Goal: Use online tool/utility: Utilize a website feature to perform a specific function

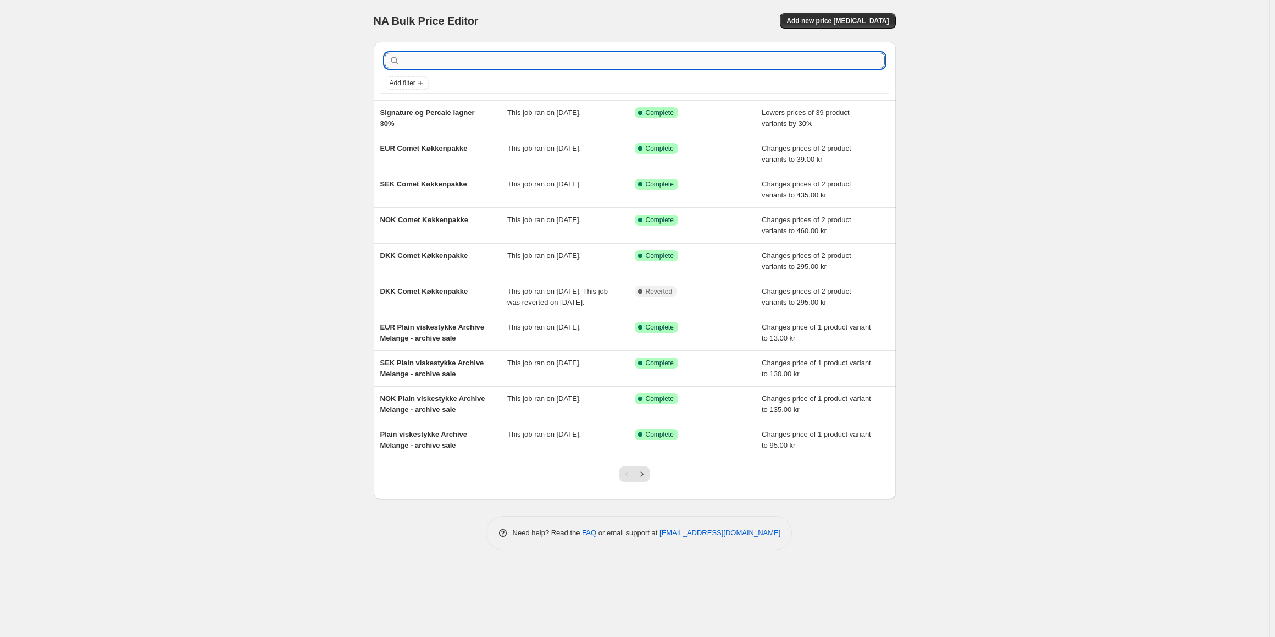
click at [470, 59] on input "text" at bounding box center [643, 60] width 483 height 15
type input "julekal"
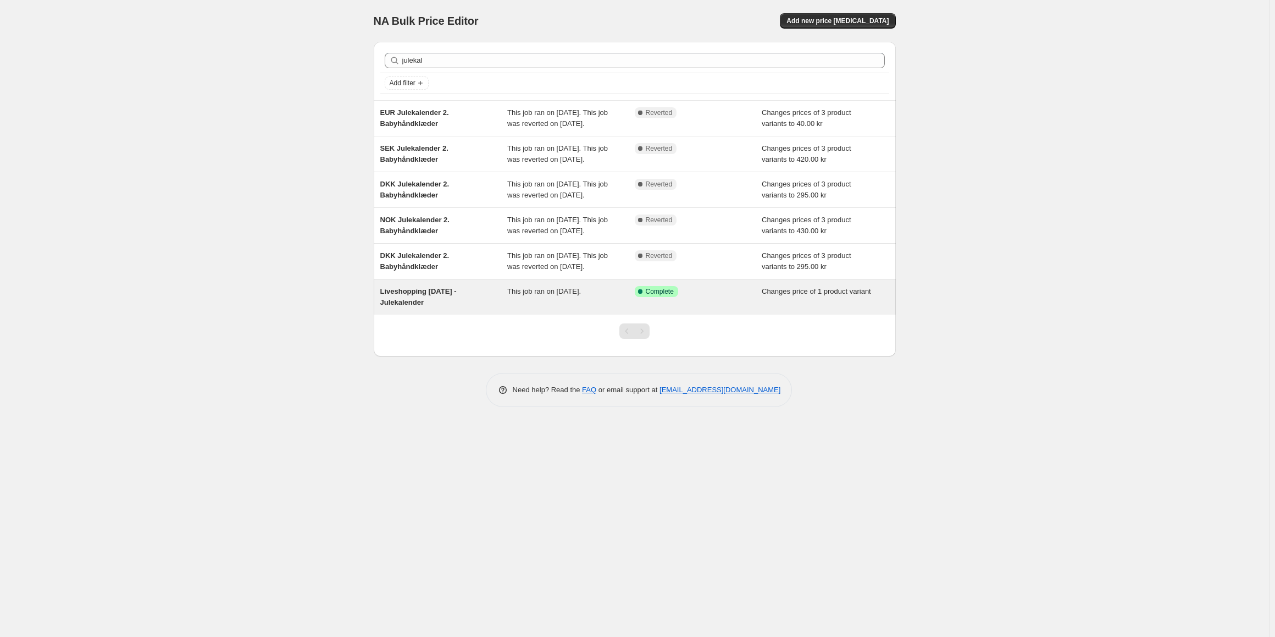
click at [455, 308] on div "Liveshopping [DATE] - Julekalender" at bounding box center [444, 297] width 128 height 22
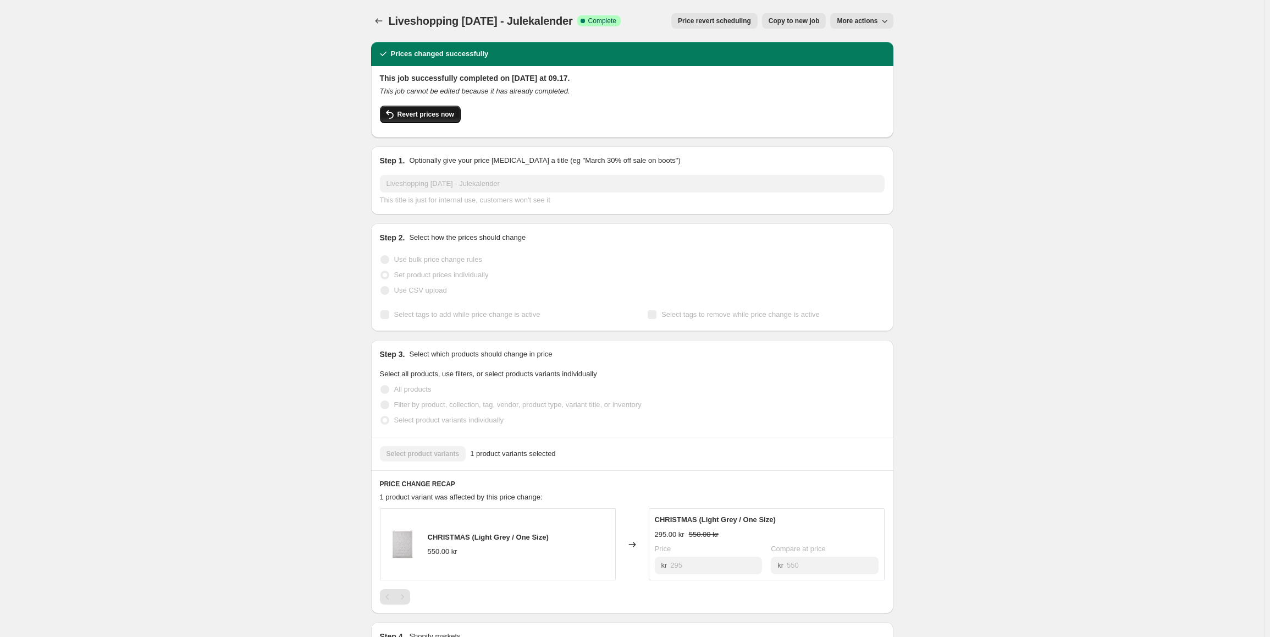
click at [430, 116] on span "Revert prices now" at bounding box center [425, 114] width 57 height 9
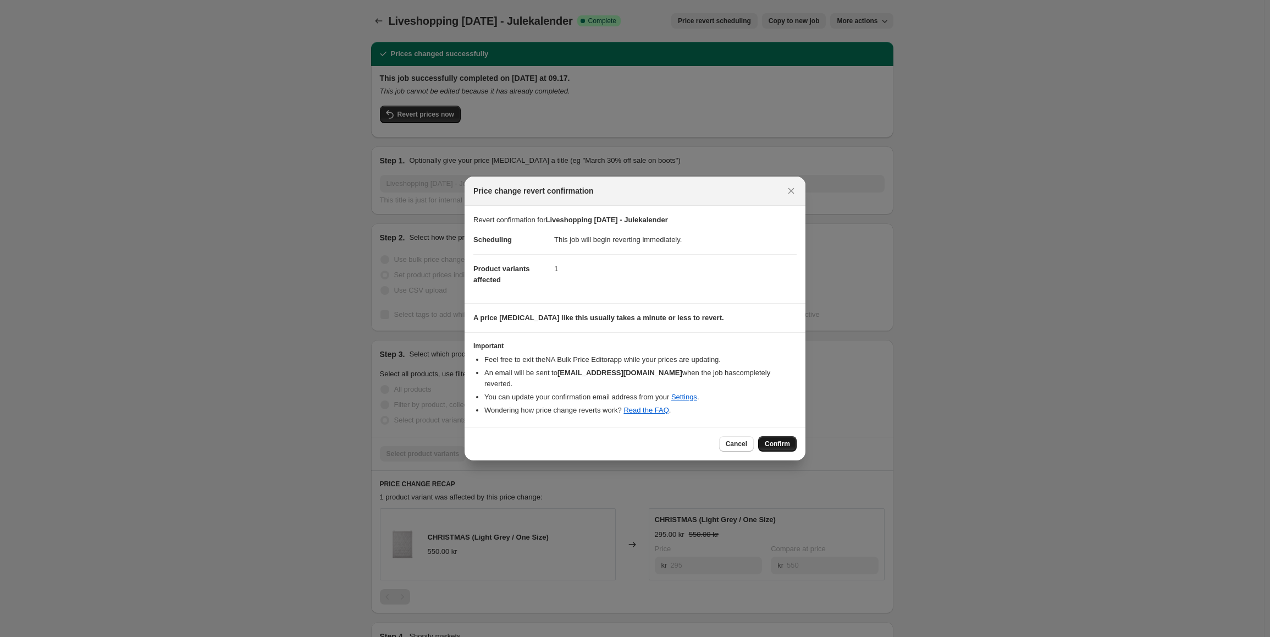
click at [771, 439] on span "Confirm" at bounding box center [777, 443] width 25 height 9
